Goal: Navigation & Orientation: Find specific page/section

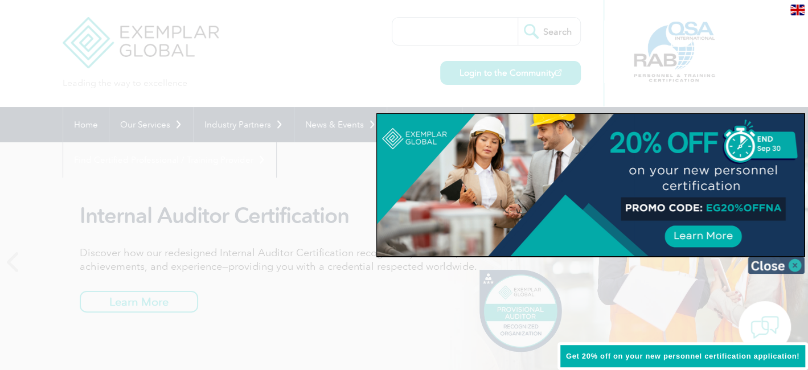
click at [766, 262] on img at bounding box center [776, 265] width 57 height 17
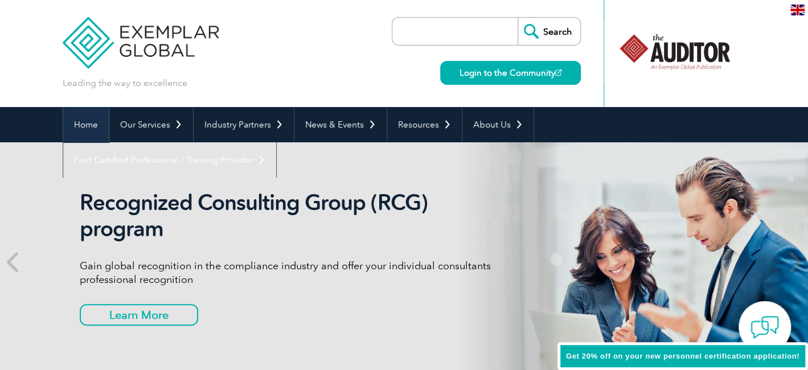
click at [93, 120] on link "Home" at bounding box center [86, 124] width 46 height 35
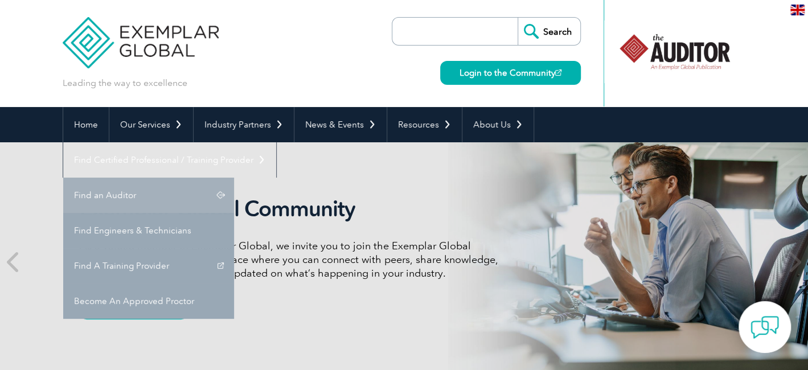
click at [234, 178] on link "Find an Auditor" at bounding box center [148, 195] width 171 height 35
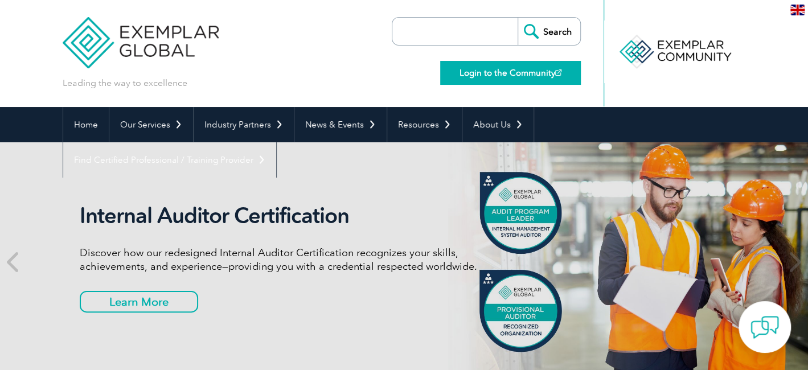
click at [462, 72] on link "Login to the Community" at bounding box center [510, 73] width 141 height 24
